Goal: Check status: Check status

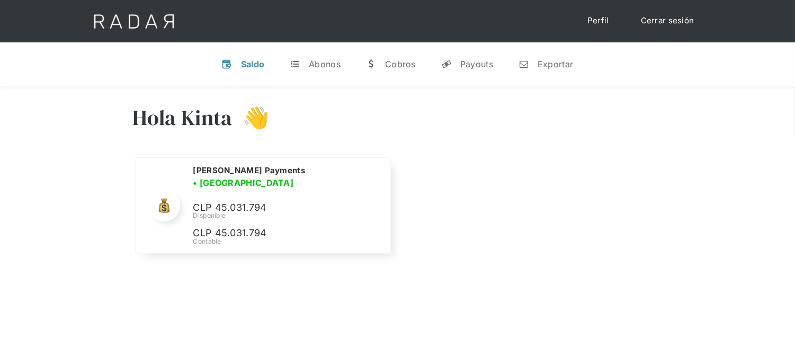
click at [653, 27] on link "Cerrar sesión" at bounding box center [667, 21] width 75 height 21
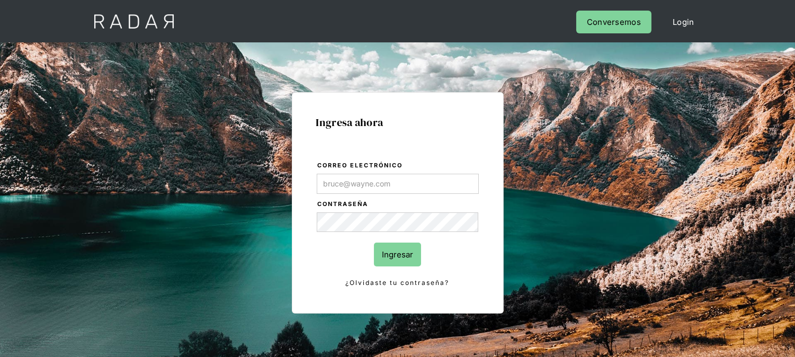
type input "[EMAIL_ADDRESS][DOMAIN_NAME]"
click at [391, 256] on input "Ingresar" at bounding box center [397, 254] width 47 height 24
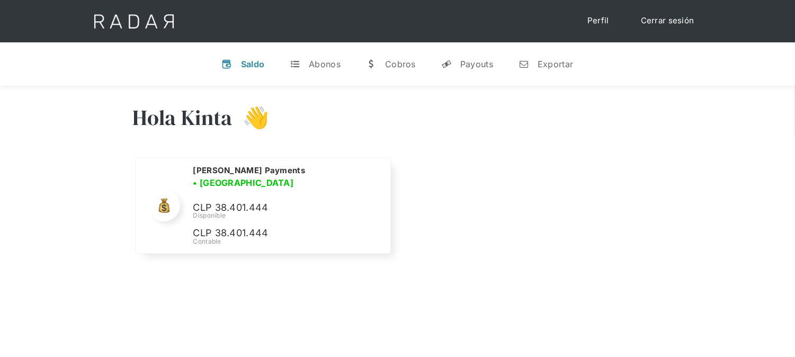
click at [131, 25] on img at bounding box center [134, 21] width 108 height 42
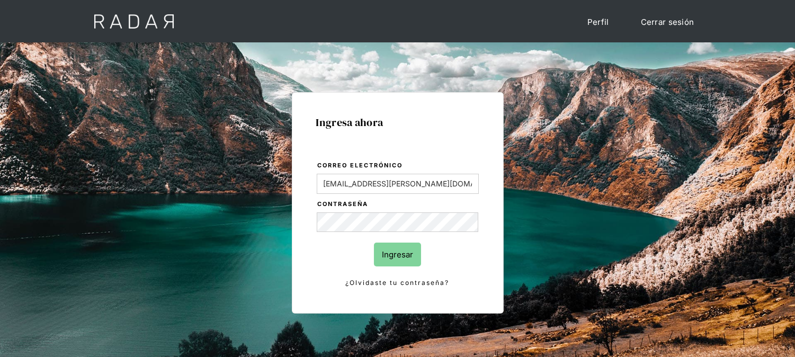
click at [395, 263] on input "Ingresar" at bounding box center [397, 254] width 47 height 24
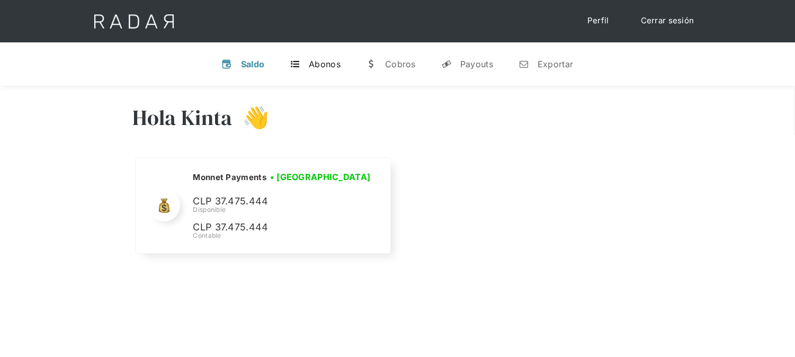
click at [334, 64] on div "Abonos" at bounding box center [325, 64] width 32 height 11
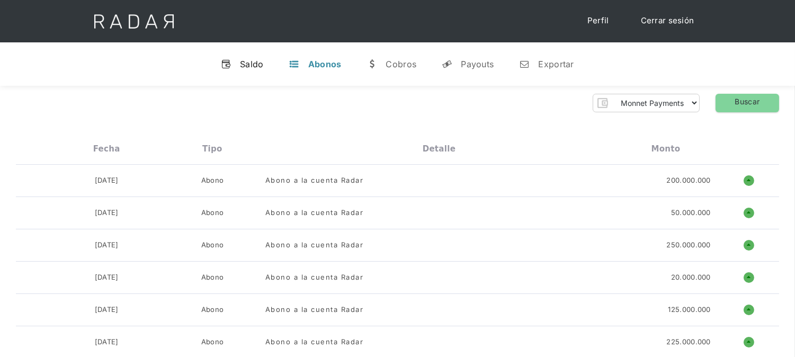
click at [249, 62] on div "Saldo" at bounding box center [252, 64] width 24 height 11
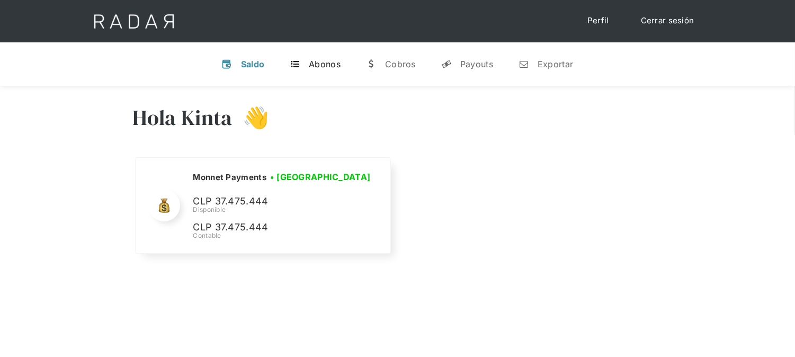
click at [325, 66] on div "Abonos" at bounding box center [325, 64] width 32 height 11
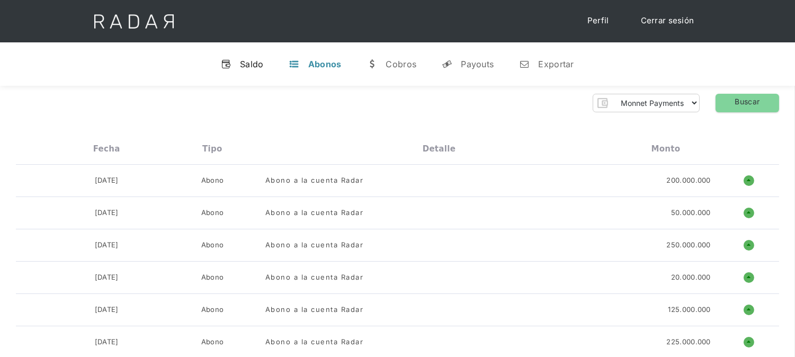
click at [250, 65] on div "Saldo" at bounding box center [252, 64] width 24 height 11
